Goal: Task Accomplishment & Management: Complete application form

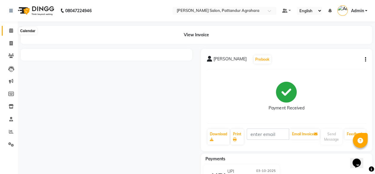
click at [10, 31] on icon at bounding box center [11, 30] width 4 height 4
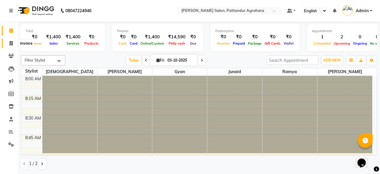
click at [9, 42] on icon at bounding box center [10, 43] width 3 height 4
select select "service"
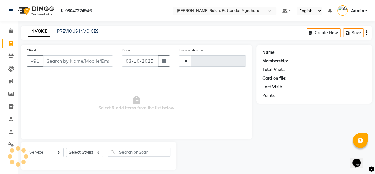
type input "0106"
select select "9009"
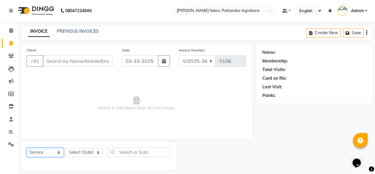
click at [58, 152] on select "Select Service Product Membership Package Voucher Prepaid Gift Card" at bounding box center [45, 151] width 37 height 9
click at [27, 147] on select "Select Service Product Membership Package Voucher Prepaid Gift Card" at bounding box center [45, 151] width 37 height 9
click at [96, 151] on select "Select Stylist Admin Ashmita Gyan Junaid Krishna Nasir Ramya Shushmita Sindhu G…" at bounding box center [84, 151] width 37 height 9
select select "91496"
click at [66, 147] on select "Select Stylist Admin Ashmita Gyan Junaid Krishna Nasir Ramya Shushmita Sindhu G…" at bounding box center [84, 151] width 37 height 9
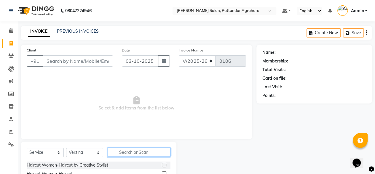
click at [136, 152] on input "text" at bounding box center [139, 151] width 63 height 9
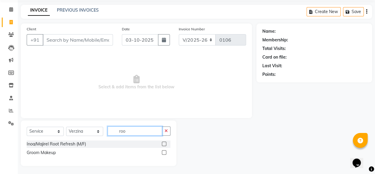
scroll to position [22, 0]
type input "roo"
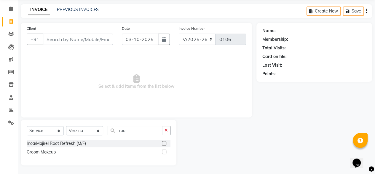
click at [163, 143] on label at bounding box center [164, 143] width 4 height 4
click at [163, 143] on input "checkbox" at bounding box center [164, 143] width 4 height 4
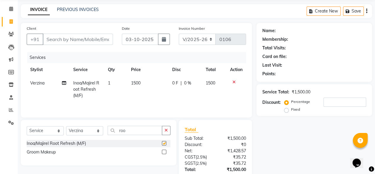
checkbox input "false"
click at [140, 83] on span "1500" at bounding box center [135, 82] width 9 height 5
select select "91496"
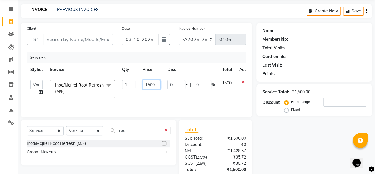
click at [155, 83] on input "1500" at bounding box center [152, 84] width 18 height 9
type input "1"
type input "1800"
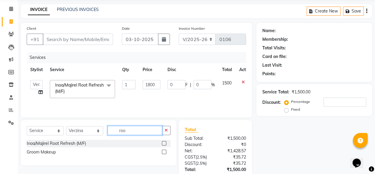
click at [136, 129] on input "roo" at bounding box center [135, 129] width 55 height 9
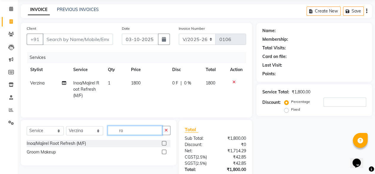
type input "r"
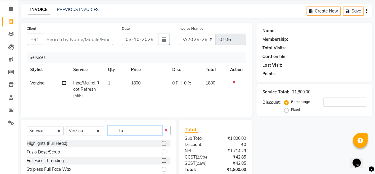
type input "fu"
click at [162, 150] on label at bounding box center [164, 151] width 4 height 4
click at [162, 150] on input "checkbox" at bounding box center [164, 152] width 4 height 4
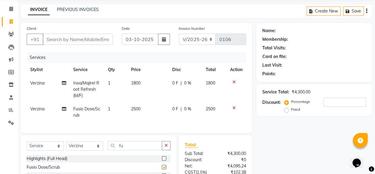
checkbox input "false"
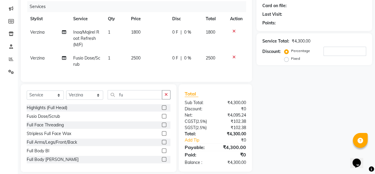
scroll to position [73, 0]
click at [100, 99] on select "Select Stylist Admin Ashmita Gyan Junaid Krishna Nasir Ramya Shushmita Sindhu G…" at bounding box center [84, 94] width 37 height 9
select select "91495"
click at [66, 94] on select "Select Stylist Admin Ashmita Gyan Junaid Krishna Nasir Ramya Shushmita Sindhu G…" at bounding box center [84, 94] width 37 height 9
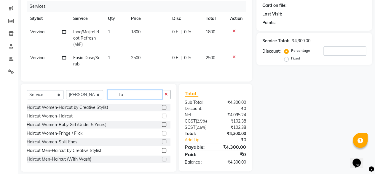
click at [138, 99] on input "fu" at bounding box center [135, 94] width 55 height 9
type input "f"
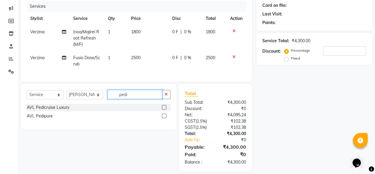
type input "pedi"
click at [165, 109] on label at bounding box center [164, 107] width 4 height 4
click at [165, 109] on input "checkbox" at bounding box center [164, 107] width 4 height 4
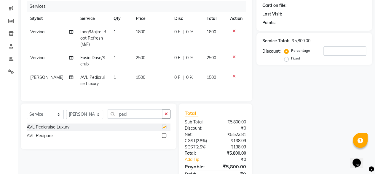
checkbox input "false"
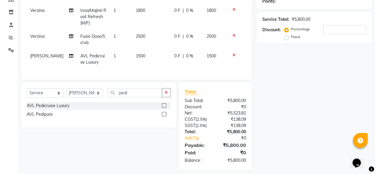
scroll to position [103, 0]
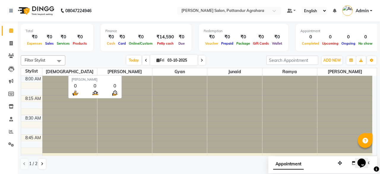
scroll to position [693, 0]
